Goal: Task Accomplishment & Management: Manage account settings

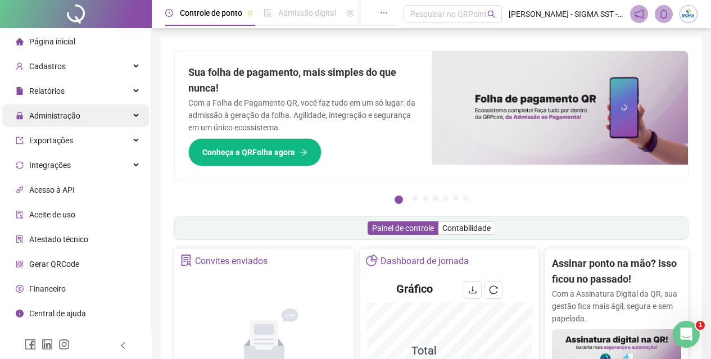
click at [76, 118] on span "Administração" at bounding box center [54, 115] width 51 height 9
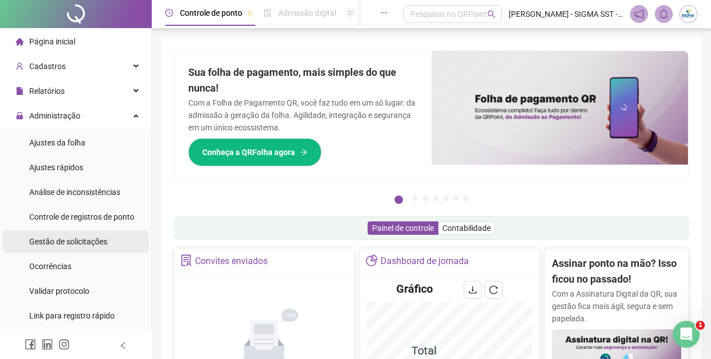
click at [80, 241] on span "Gestão de solicitações" at bounding box center [68, 241] width 78 height 9
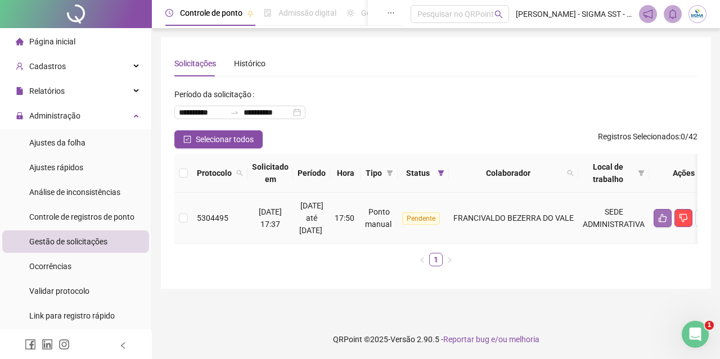
click at [667, 217] on icon "like" at bounding box center [662, 218] width 9 height 9
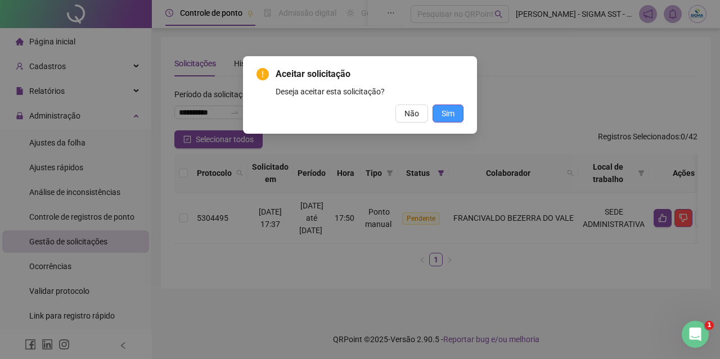
click at [444, 114] on span "Sim" at bounding box center [447, 113] width 13 height 12
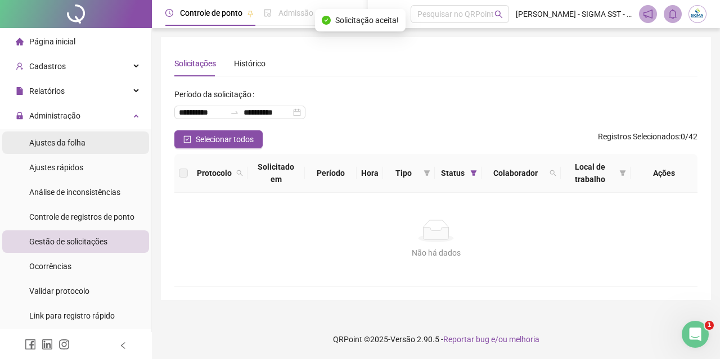
click at [89, 138] on li "Ajustes da folha" at bounding box center [75, 143] width 147 height 22
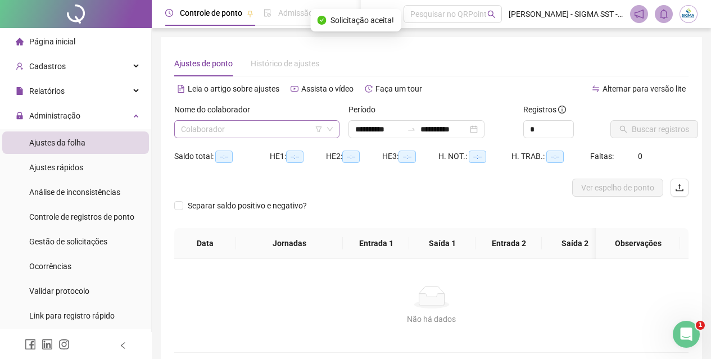
click at [291, 126] on input "search" at bounding box center [252, 129] width 142 height 17
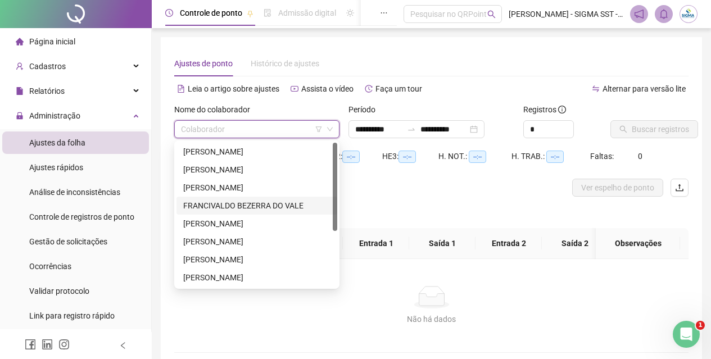
click at [227, 204] on div "FRANCIVALDO BEZERRA DO VALE" at bounding box center [256, 206] width 147 height 12
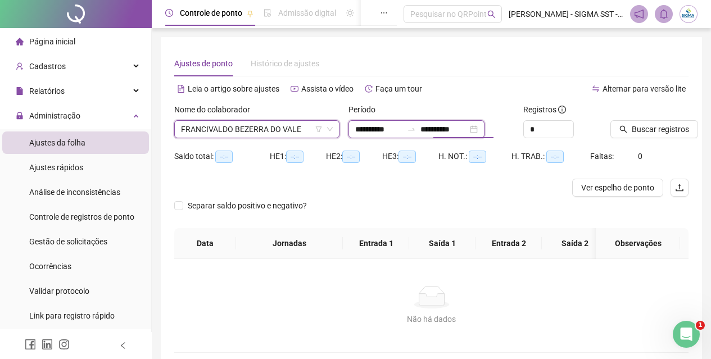
click at [468, 128] on input "**********" at bounding box center [444, 129] width 47 height 12
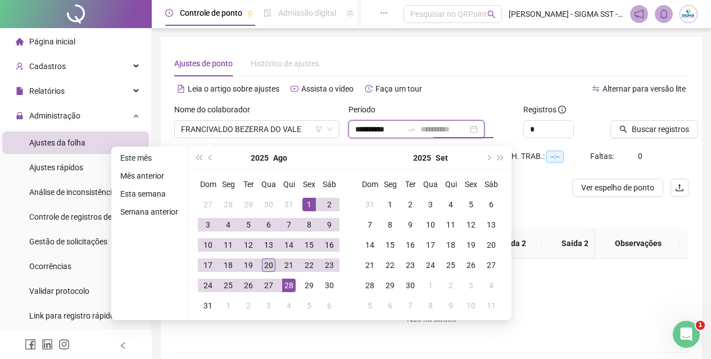
type input "**********"
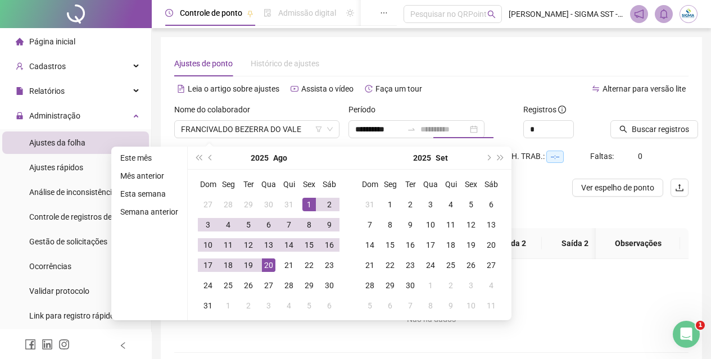
click at [265, 264] on div "20" at bounding box center [268, 265] width 13 height 13
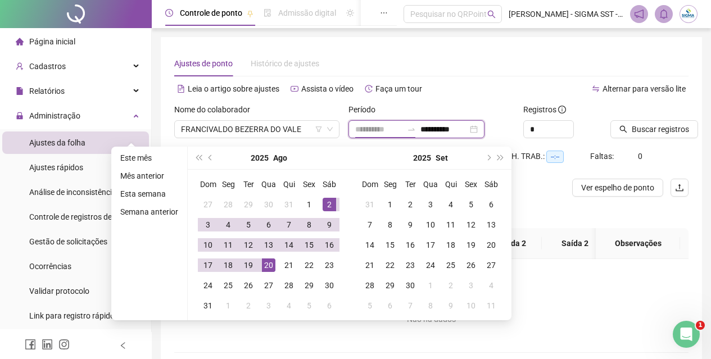
type input "**********"
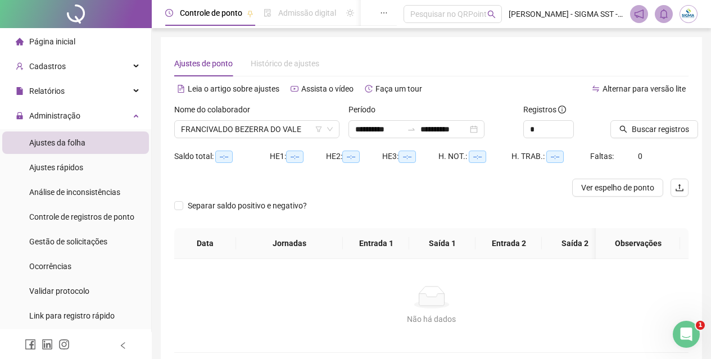
click at [483, 93] on div "Alternar para versão lite" at bounding box center [561, 89] width 258 height 18
click at [635, 134] on span "Buscar registros" at bounding box center [660, 129] width 57 height 12
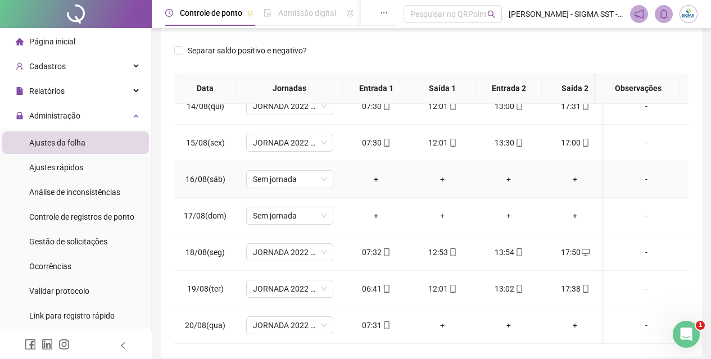
scroll to position [215, 0]
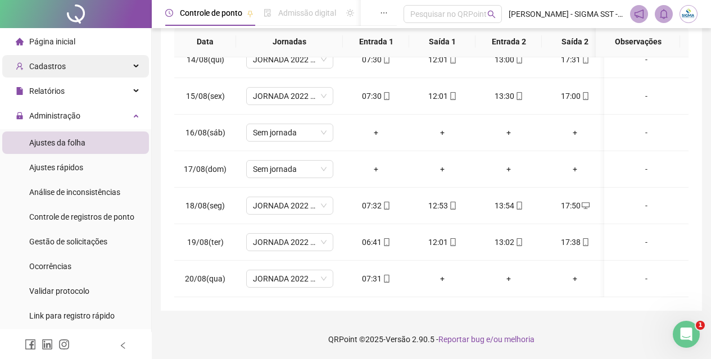
click at [59, 57] on span "Cadastros" at bounding box center [41, 66] width 50 height 22
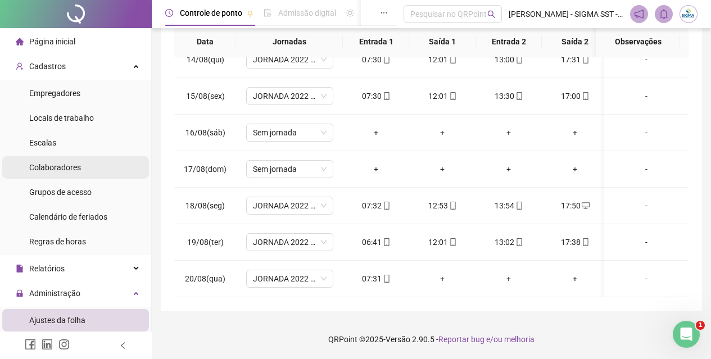
click at [75, 168] on span "Colaboradores" at bounding box center [55, 167] width 52 height 9
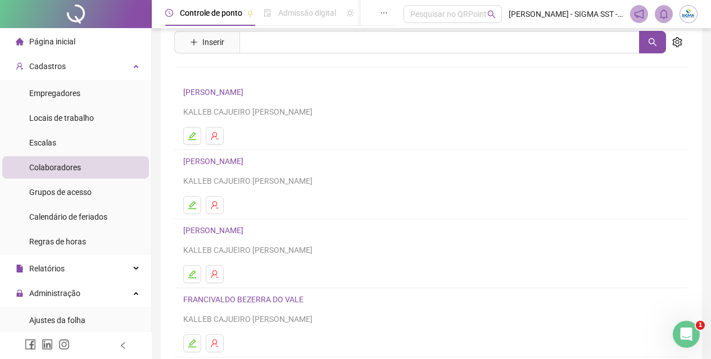
scroll to position [112, 0]
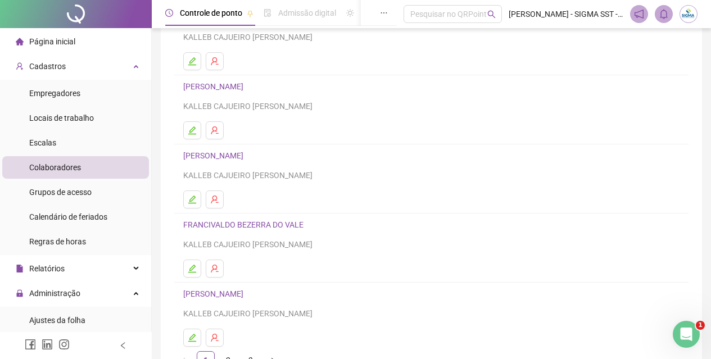
click at [252, 227] on link "FRANCIVALDO BEZERRA DO VALE" at bounding box center [245, 224] width 124 height 9
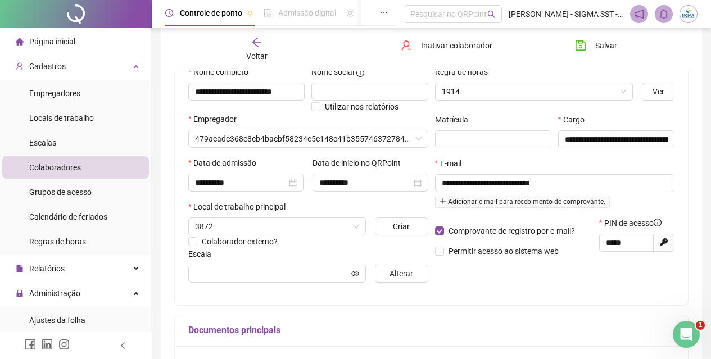
type input "**********"
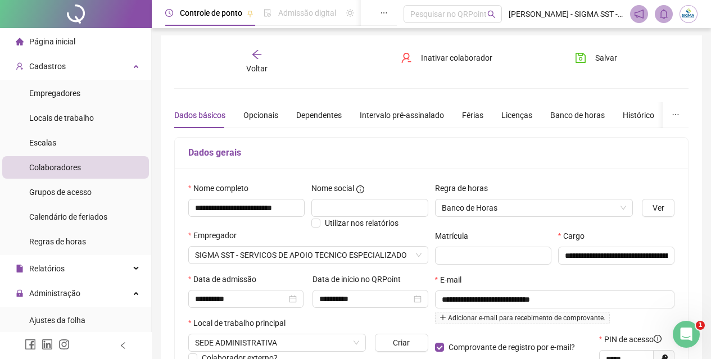
scroll to position [0, 0]
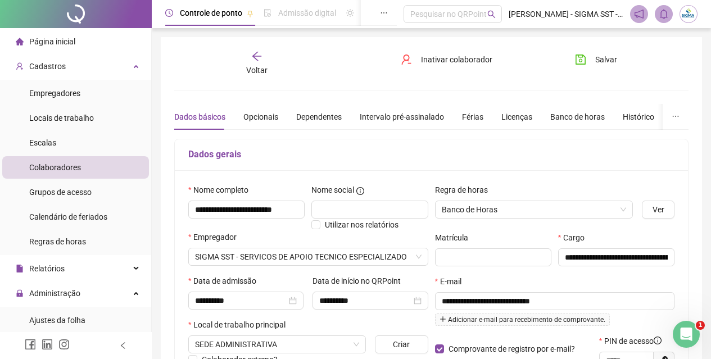
click at [539, 127] on div "Dados básicos Opcionais Dependentes Intervalo pré-assinalado Férias Licenças Ba…" at bounding box center [510, 117] width 672 height 26
click at [551, 121] on div "Banco de horas" at bounding box center [578, 117] width 55 height 12
